Goal: Download file/media

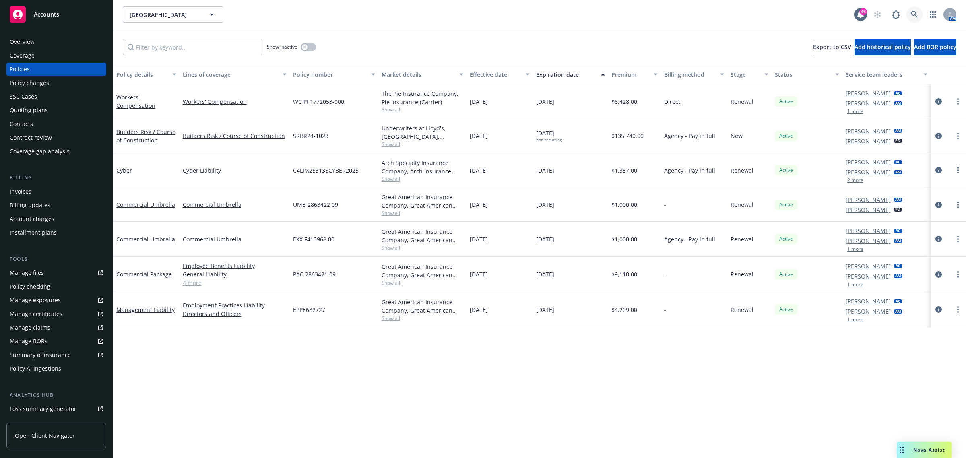
click at [917, 13] on icon at bounding box center [914, 14] width 7 height 7
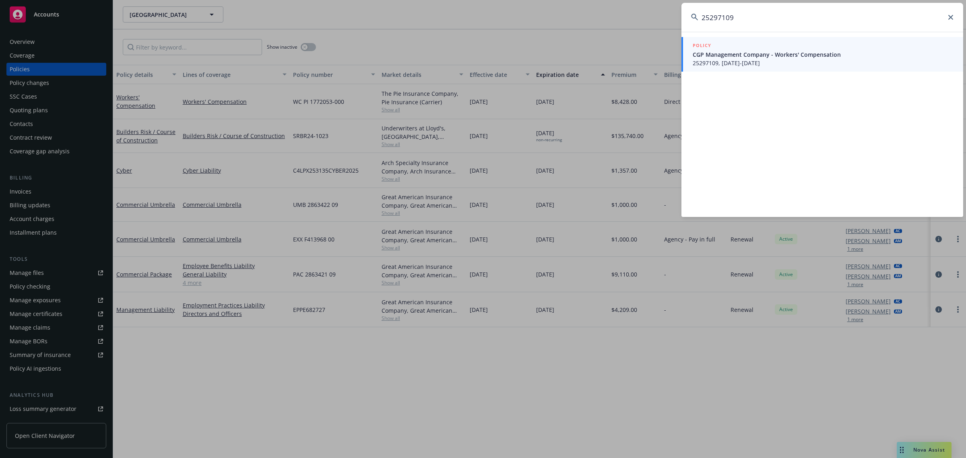
type input "25297109"
click at [736, 56] on span "CGP Management Company - Workers' Compensation" at bounding box center [823, 54] width 261 height 8
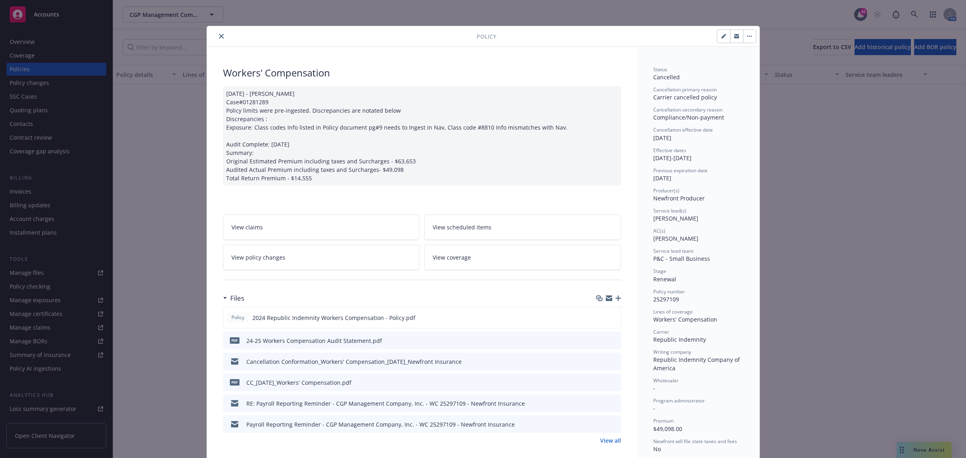
click at [219, 39] on icon "close" at bounding box center [221, 36] width 5 height 5
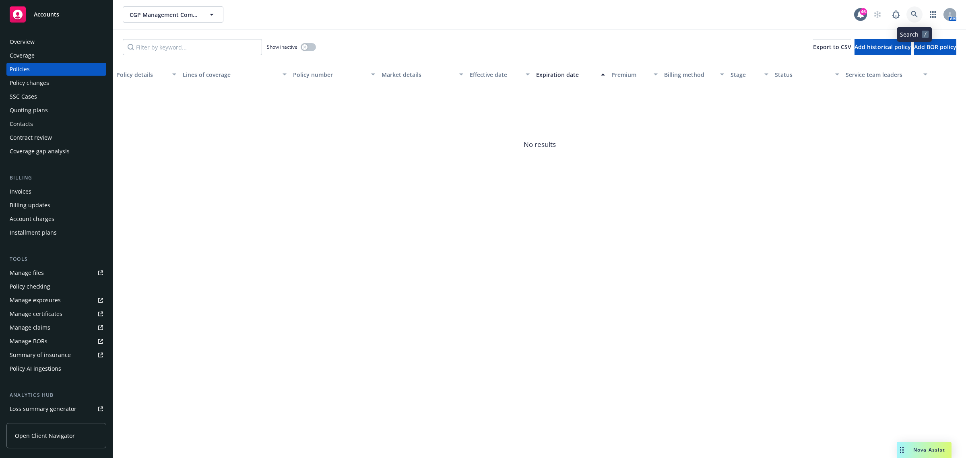
click at [917, 17] on icon at bounding box center [914, 14] width 7 height 7
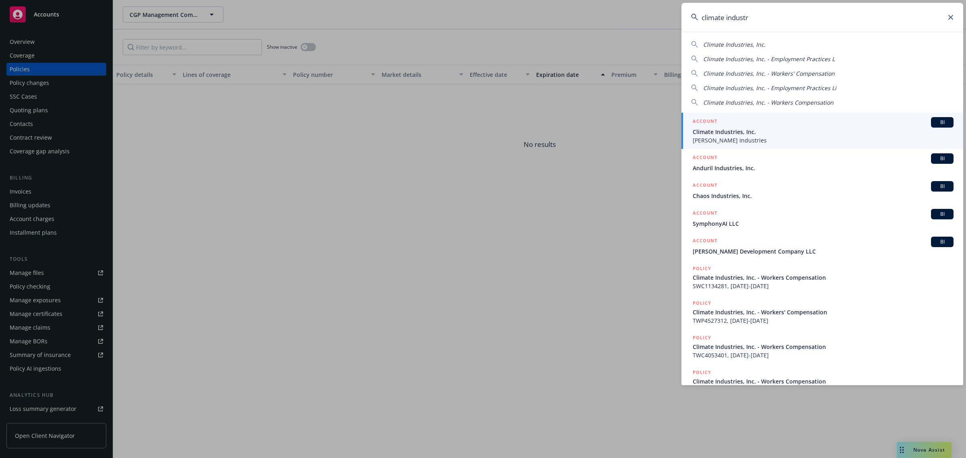
type input "climate industr"
click at [723, 126] on div "ACCOUNT BI" at bounding box center [823, 122] width 261 height 10
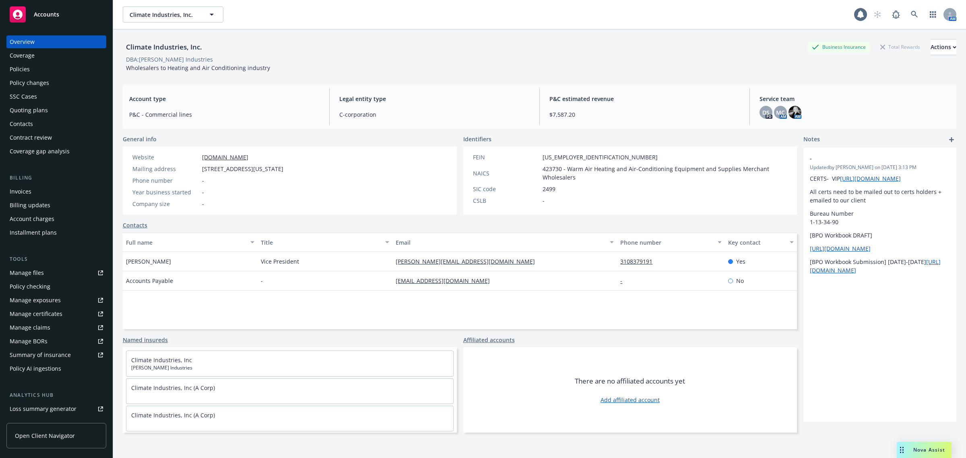
click at [43, 66] on div "Policies" at bounding box center [56, 69] width 93 height 13
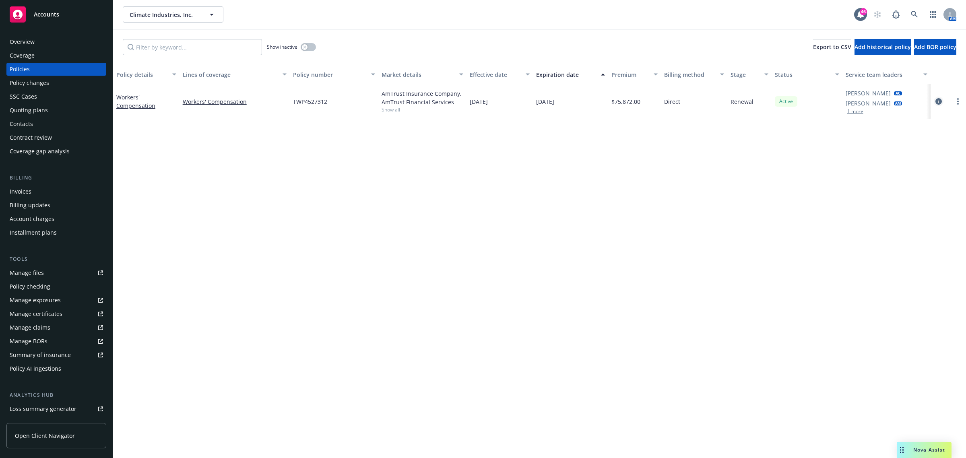
click at [939, 99] on icon "circleInformation" at bounding box center [939, 101] width 6 height 6
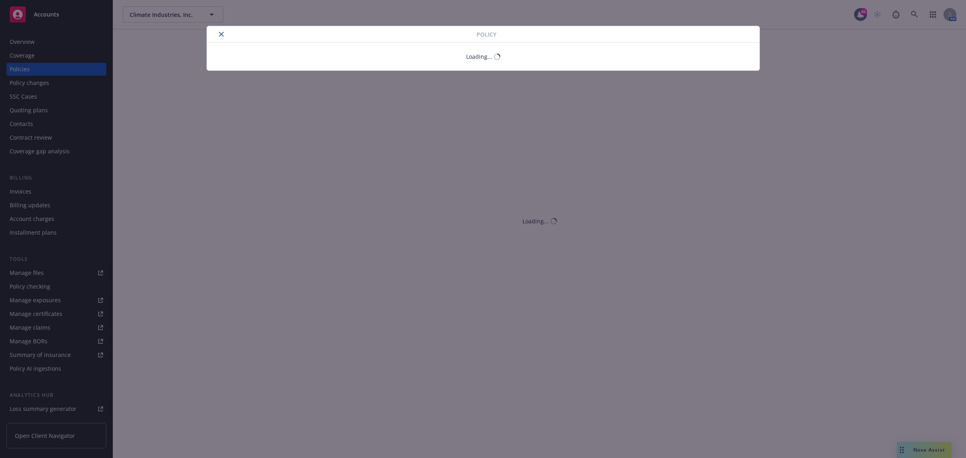
click at [31, 268] on div "Policy Loading..." at bounding box center [483, 229] width 966 height 458
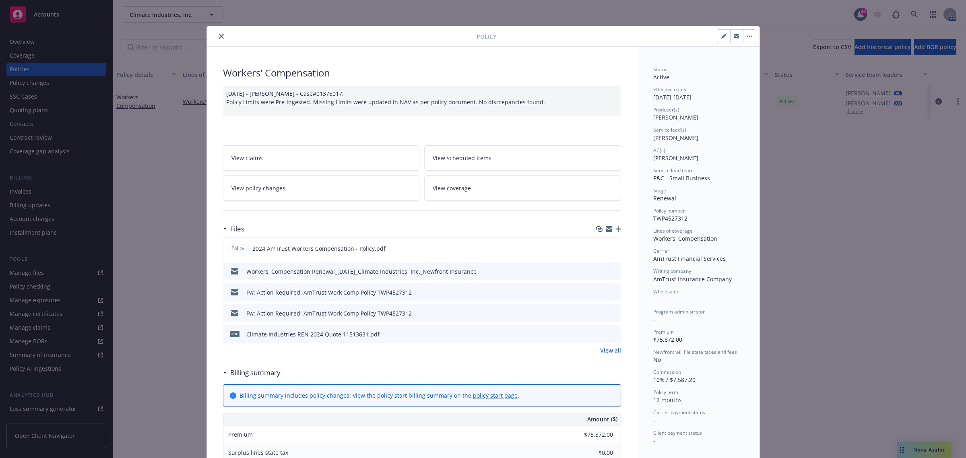
click at [221, 37] on button "close" at bounding box center [222, 36] width 10 height 10
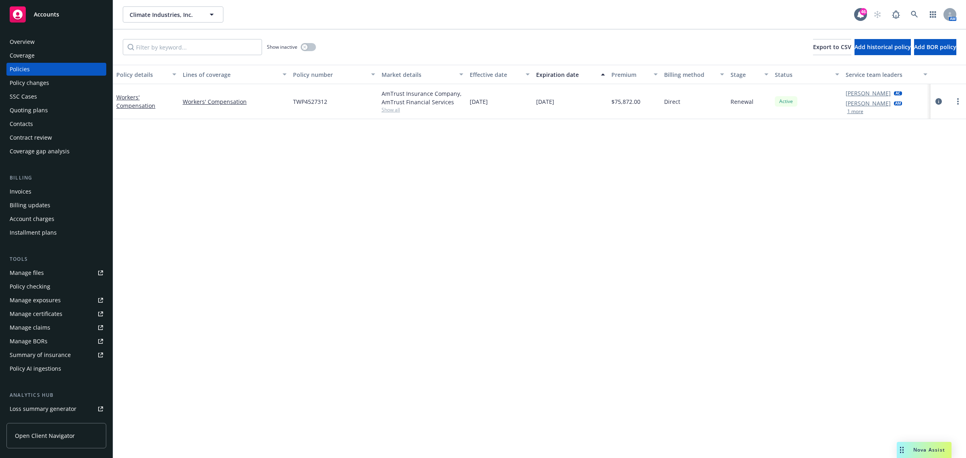
click at [50, 267] on link "Manage files" at bounding box center [56, 273] width 100 height 13
click at [939, 103] on icon "circleInformation" at bounding box center [939, 101] width 6 height 6
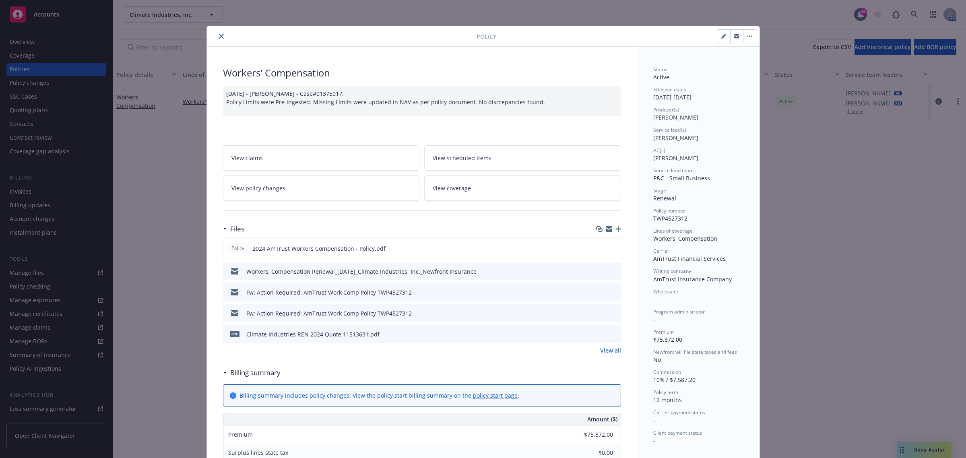
scroll to position [24, 0]
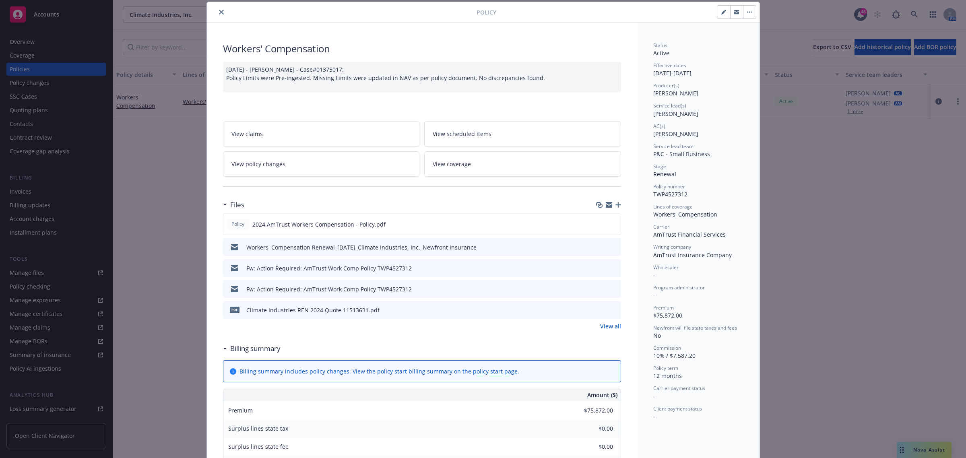
click at [600, 325] on link "View all" at bounding box center [610, 326] width 21 height 8
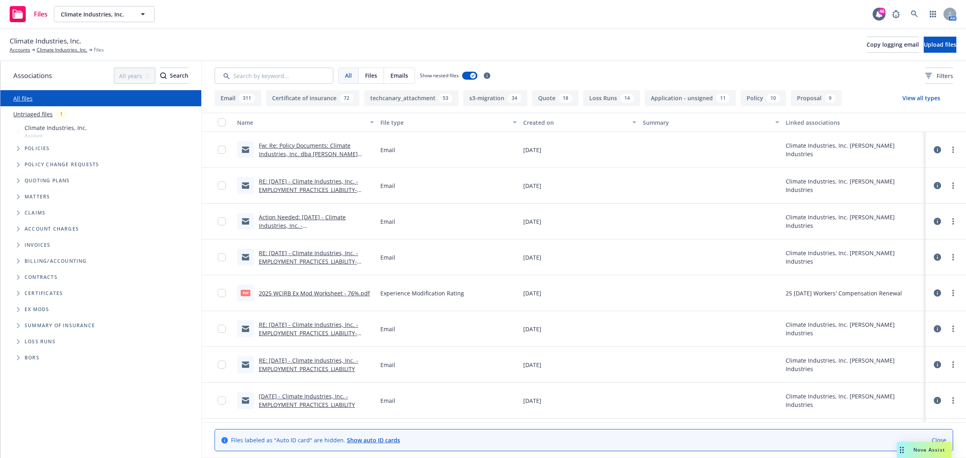
click at [608, 100] on button "Loss Runs 14" at bounding box center [611, 98] width 57 height 16
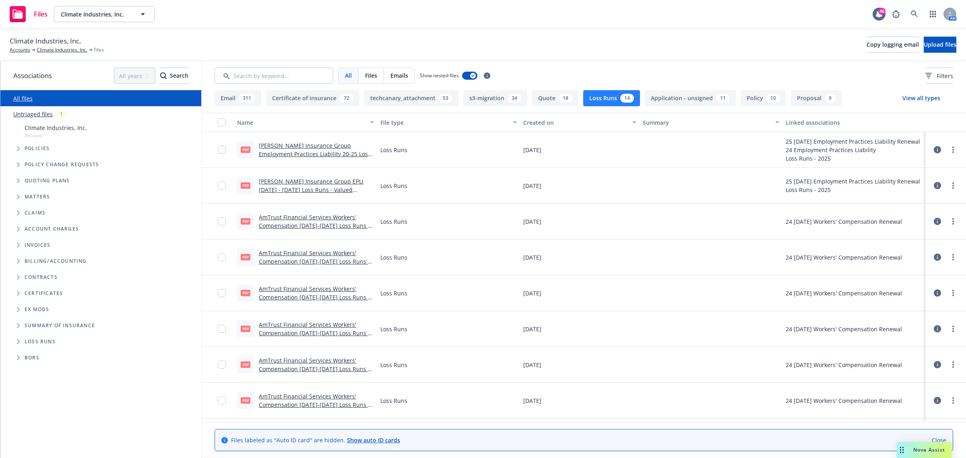
click at [934, 153] on icon at bounding box center [937, 149] width 7 height 7
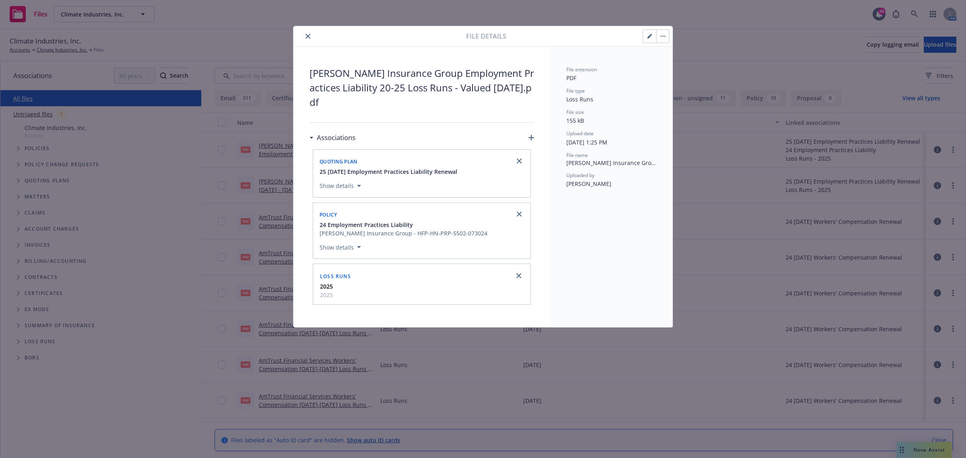
drag, startPoint x: 655, startPoint y: 35, endPoint x: 317, endPoint y: 50, distance: 338.1
click at [317, 50] on div "File details Hudson Insurance Group Employment Practices Liability 20-25 Loss R…" at bounding box center [483, 176] width 379 height 301
click at [303, 37] on button "close" at bounding box center [308, 36] width 10 height 10
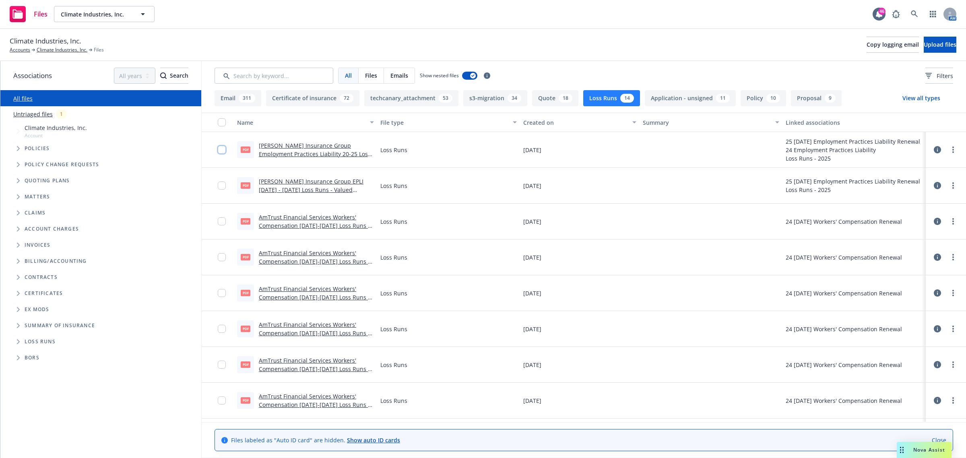
click at [221, 151] on input "checkbox" at bounding box center [222, 150] width 8 height 8
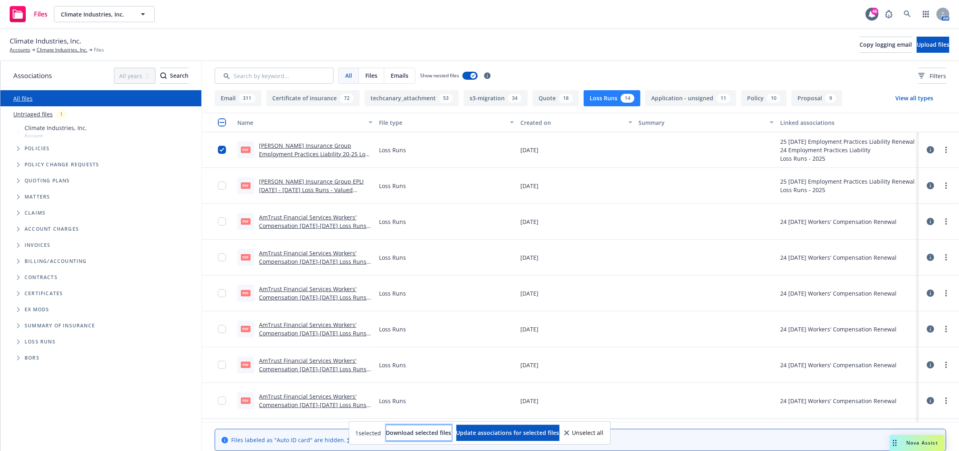
click at [416, 437] on button "Download selected files" at bounding box center [418, 433] width 65 height 16
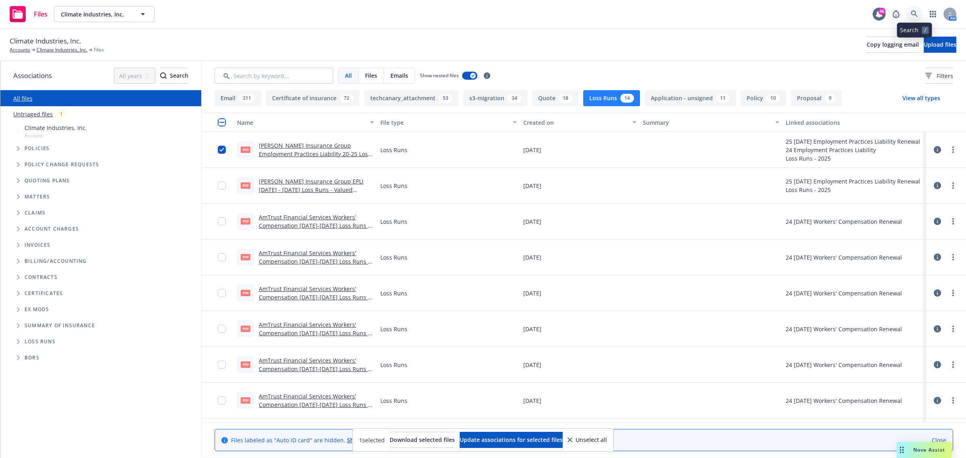
click at [910, 13] on link at bounding box center [915, 14] width 16 height 16
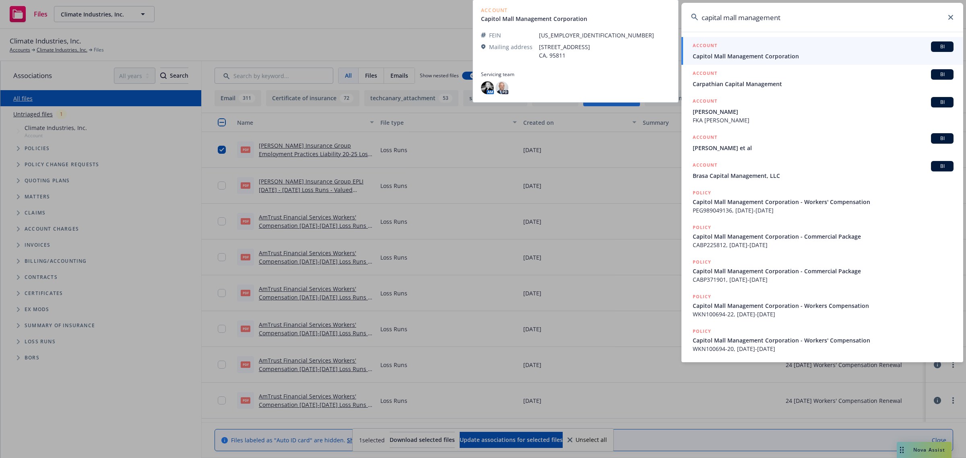
type input "capital mall management"
click at [816, 53] on span "Capitol Mall Management Corporation" at bounding box center [823, 56] width 261 height 8
